Goal: Check status: Check status

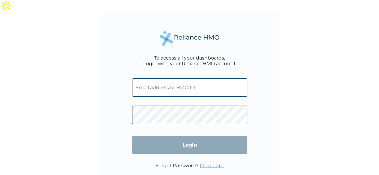
type input "MBI/10123/A"
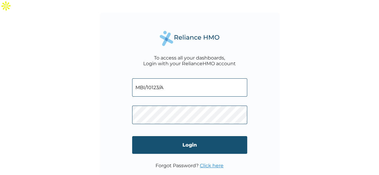
click at [184, 136] on input "Login" at bounding box center [189, 145] width 115 height 18
